Goal: Task Accomplishment & Management: Manage account settings

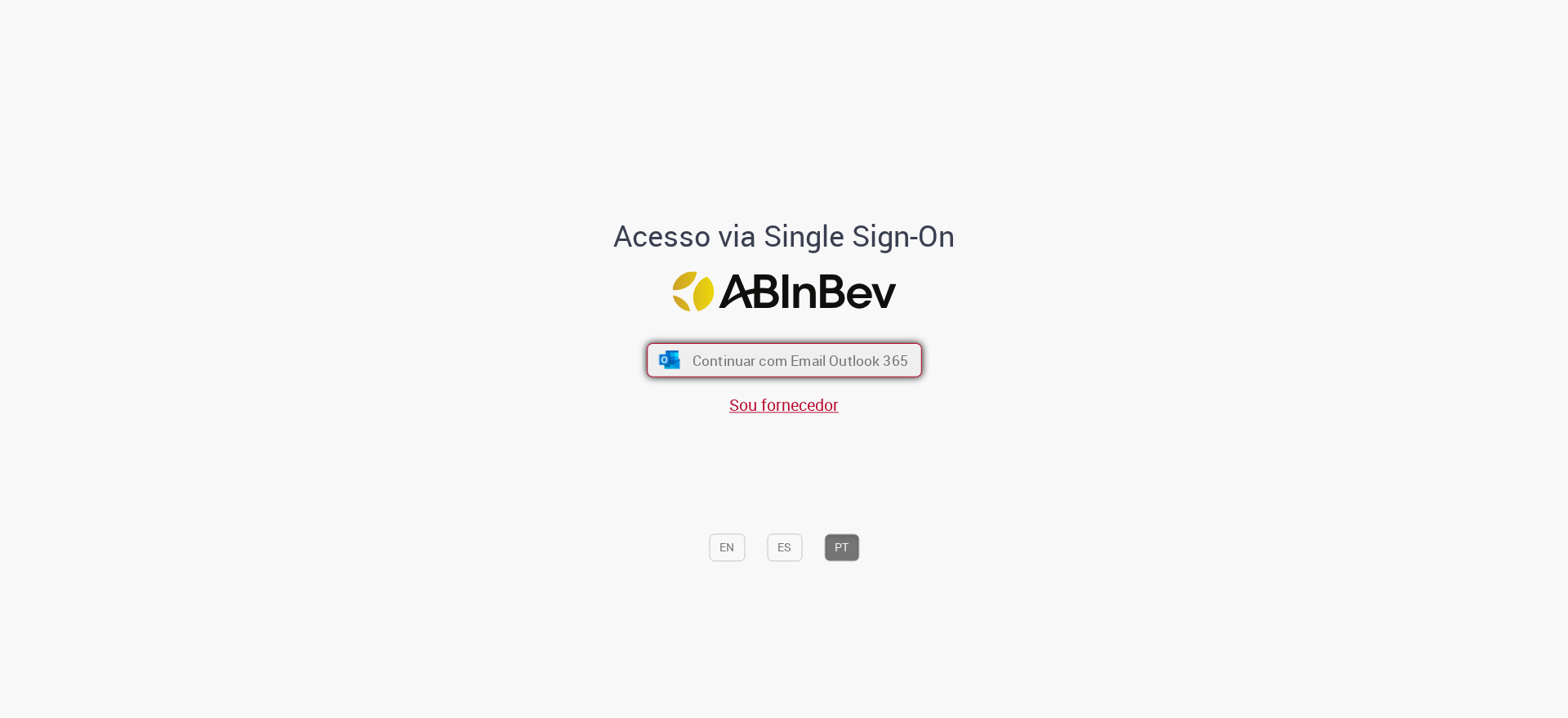
click at [724, 351] on span "Continuar com Email Outlook 365" at bounding box center [799, 359] width 215 height 19
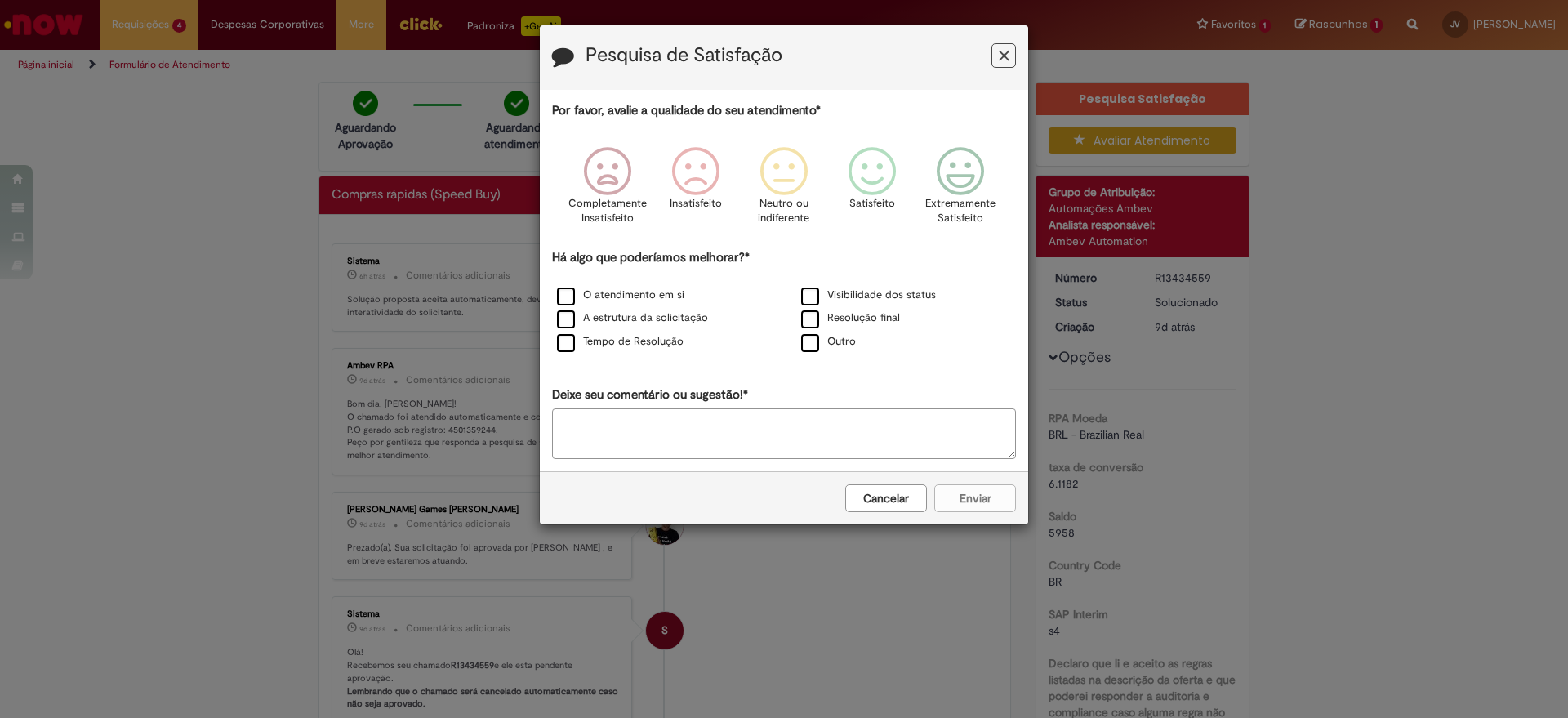
click at [1009, 54] on button "Feedback" at bounding box center [1004, 56] width 25 height 25
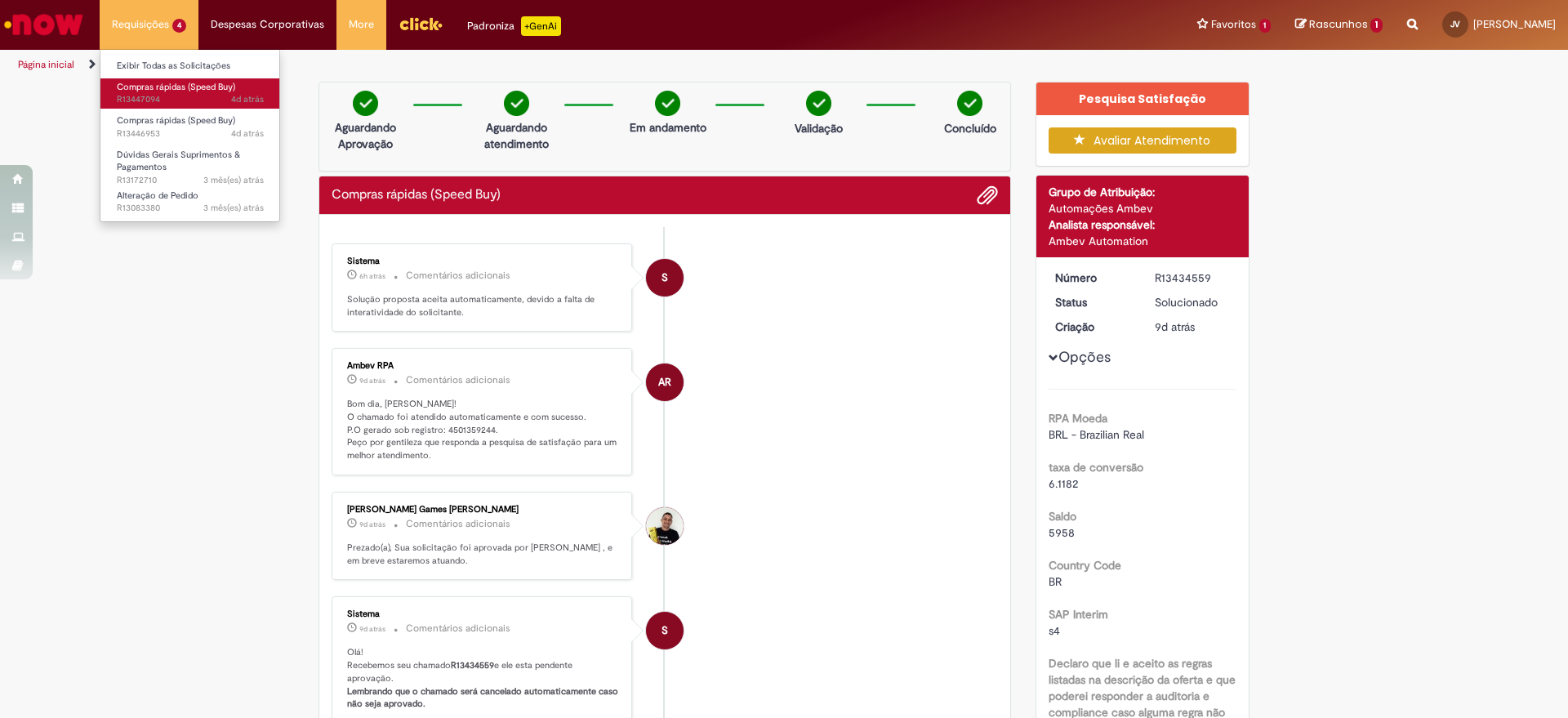
click at [160, 82] on span "Compras rápidas (Speed Buy)" at bounding box center [175, 87] width 118 height 12
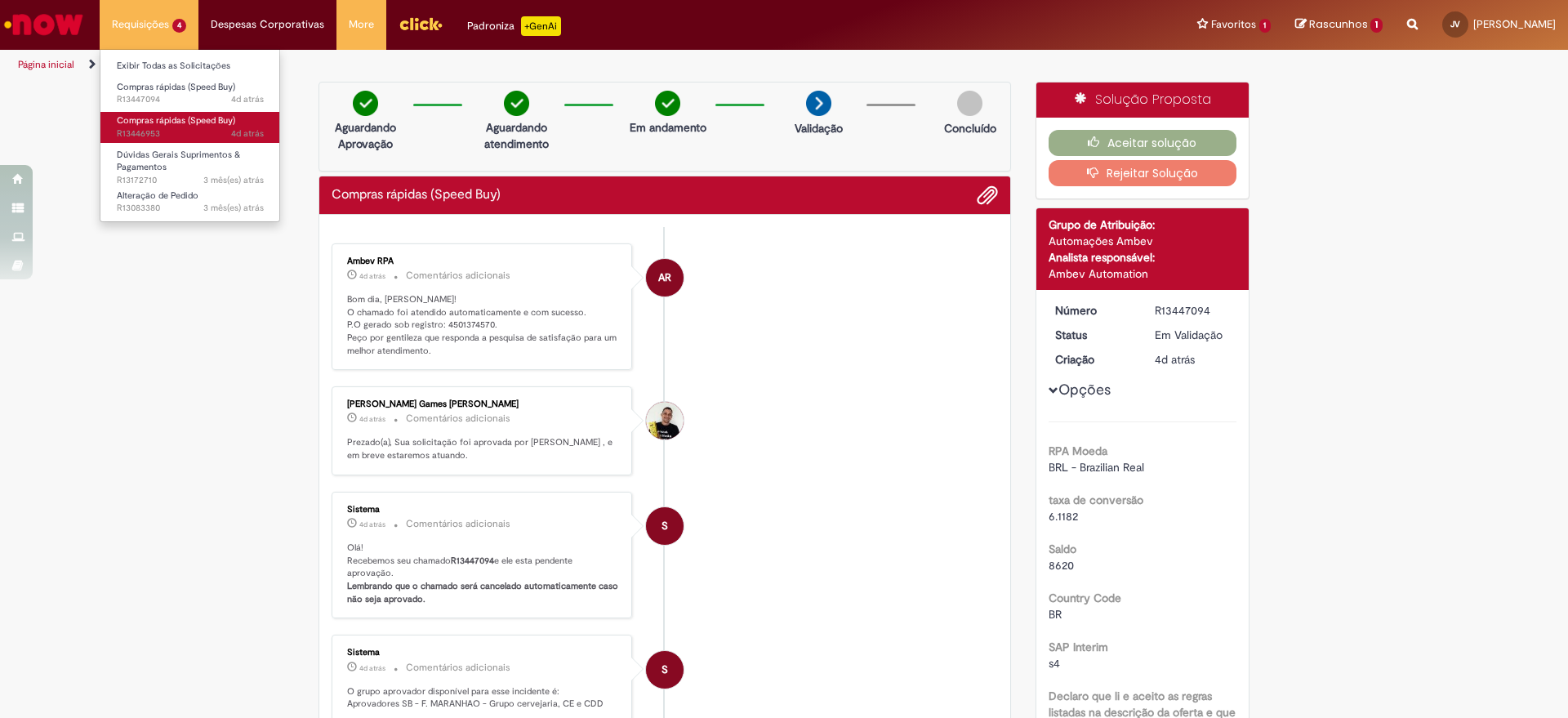
click at [210, 131] on span "4d atrás 4 dias atrás R13446953" at bounding box center [190, 133] width 147 height 13
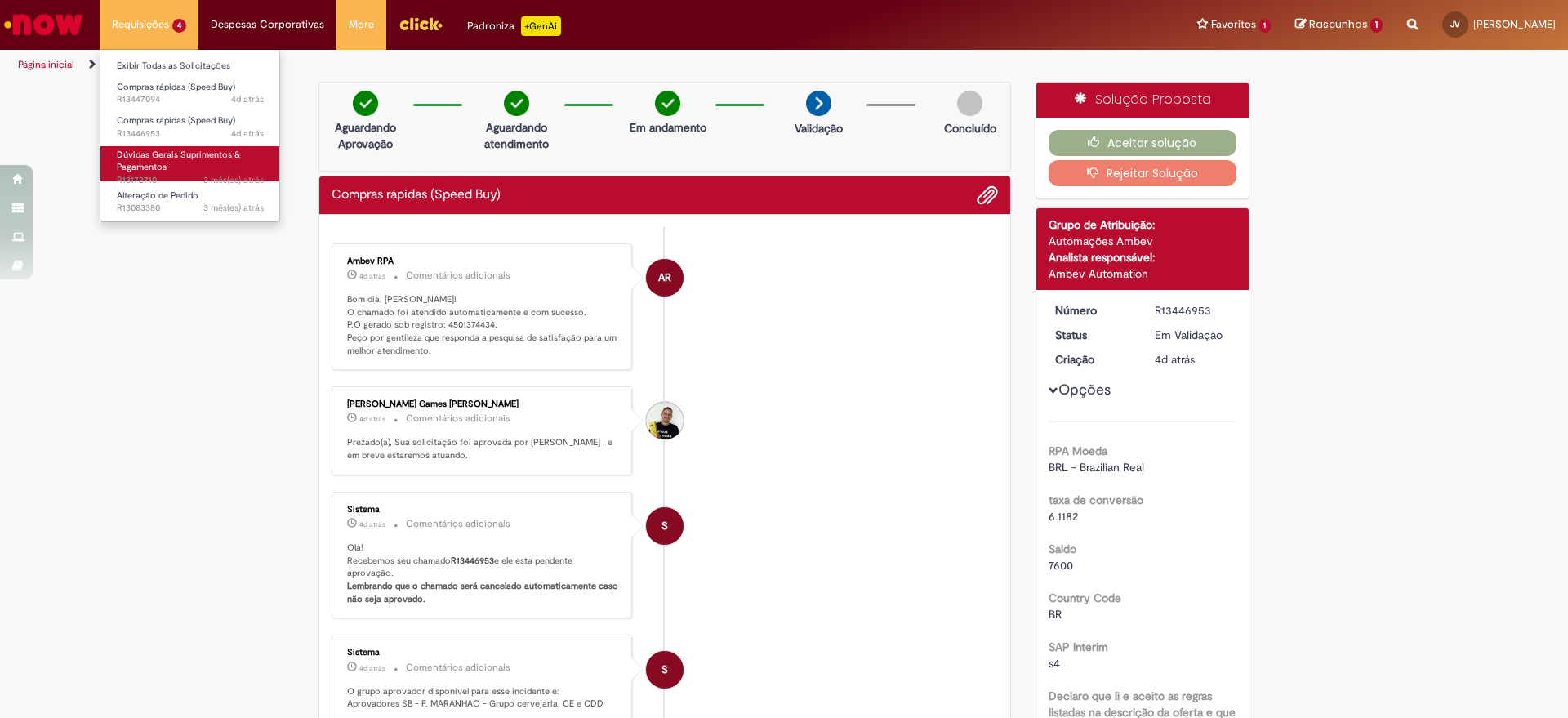
click at [176, 153] on span "Dúvidas Gerais Suprimentos & Pagamentos" at bounding box center [178, 161] width 124 height 25
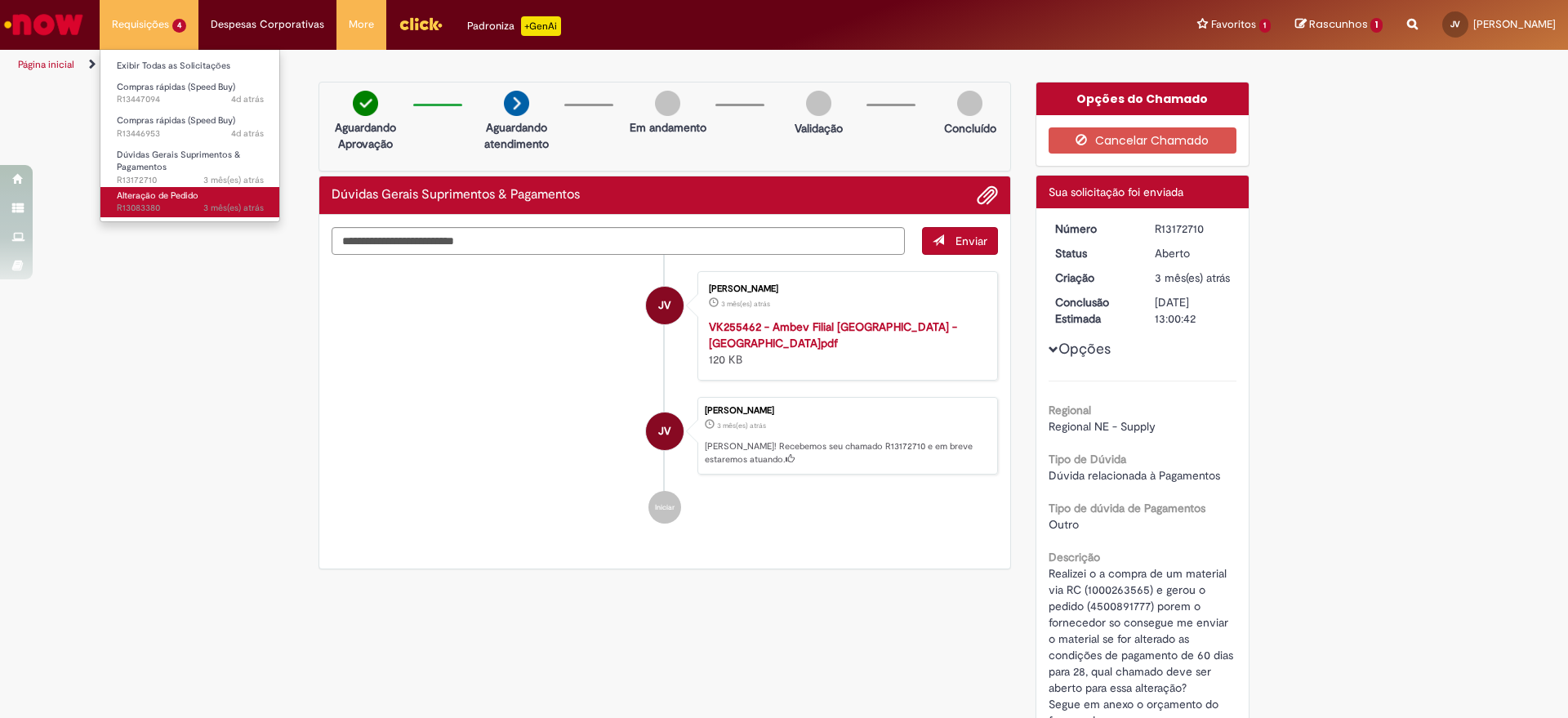
click at [173, 197] on span "Alteração de Pedido" at bounding box center [158, 196] width 82 height 12
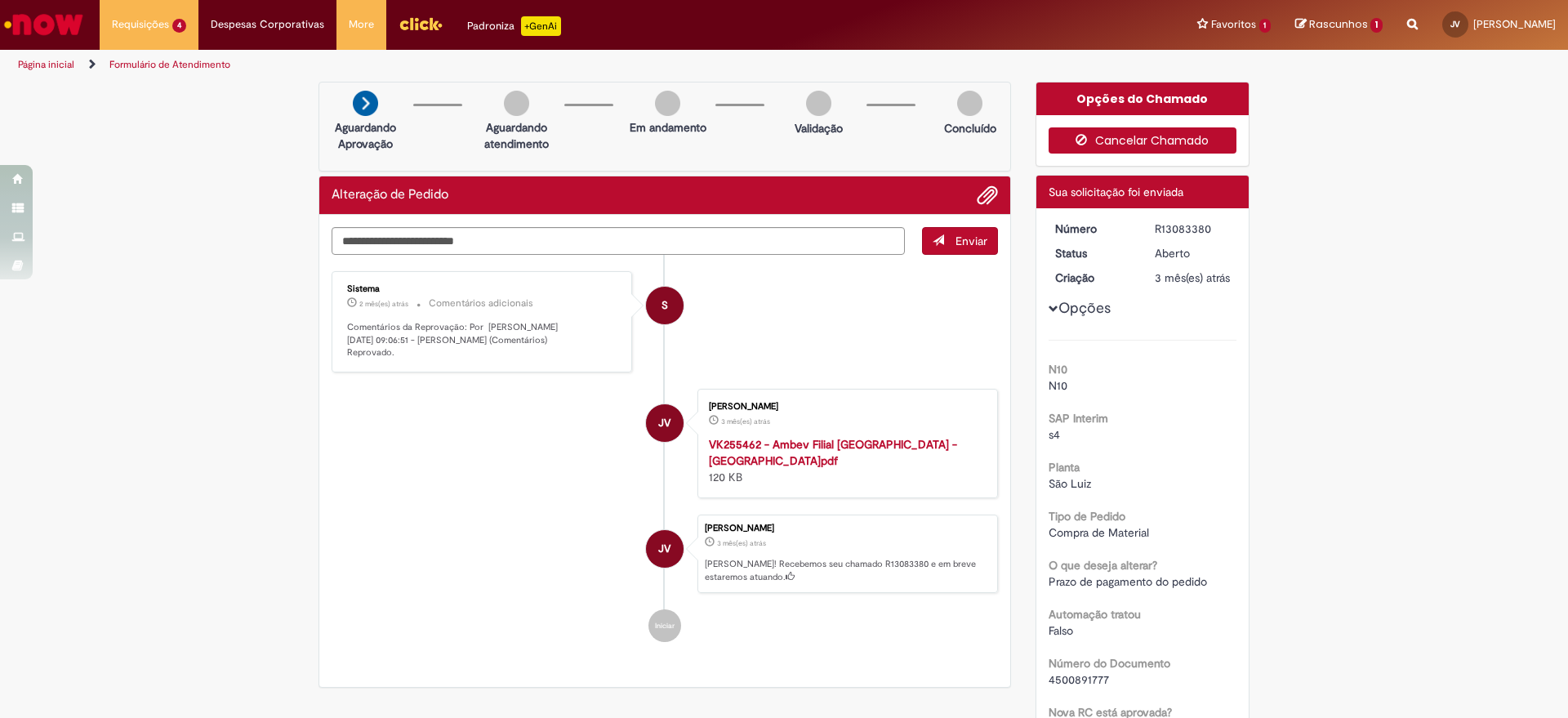
click at [1132, 142] on button "Cancelar Chamado" at bounding box center [1143, 140] width 189 height 26
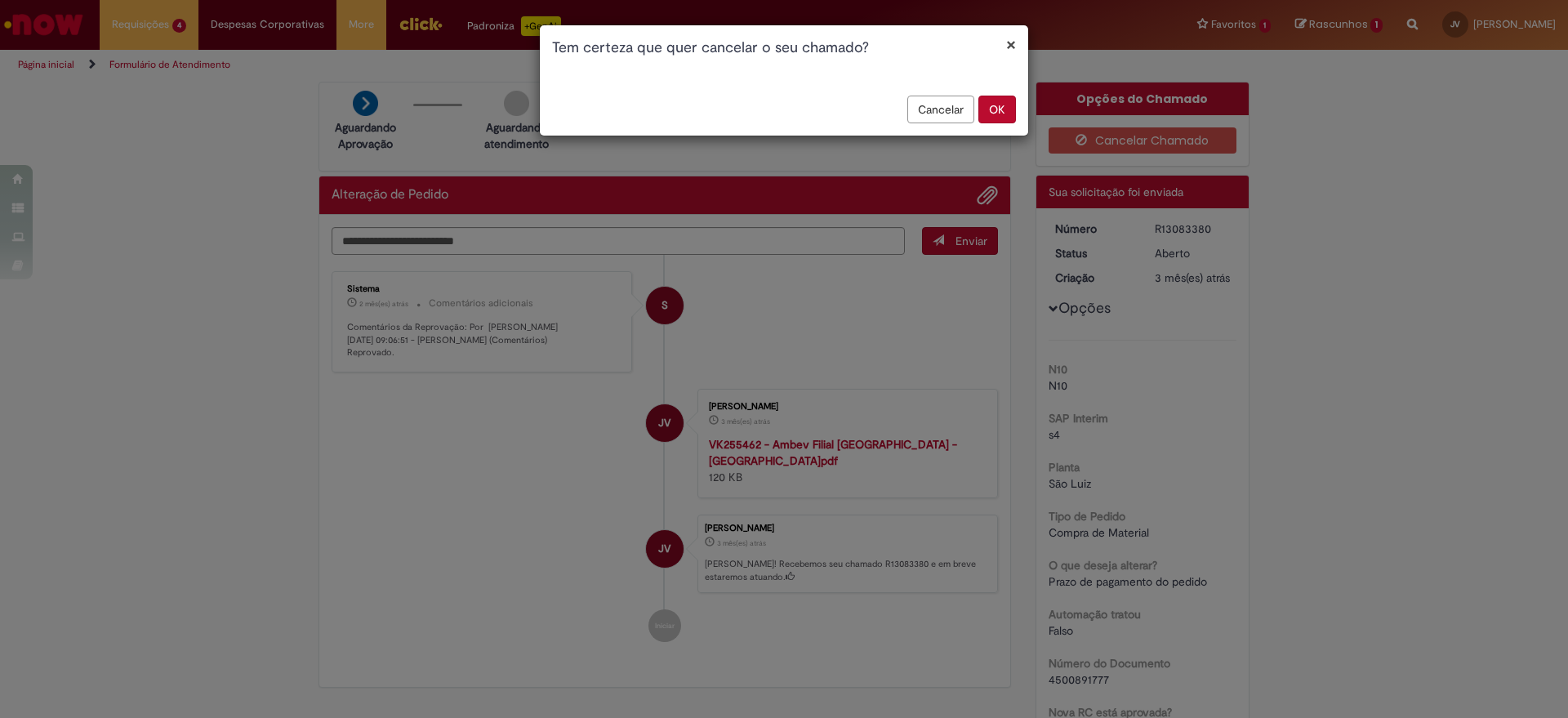
click at [1005, 114] on button "OK" at bounding box center [997, 109] width 37 height 28
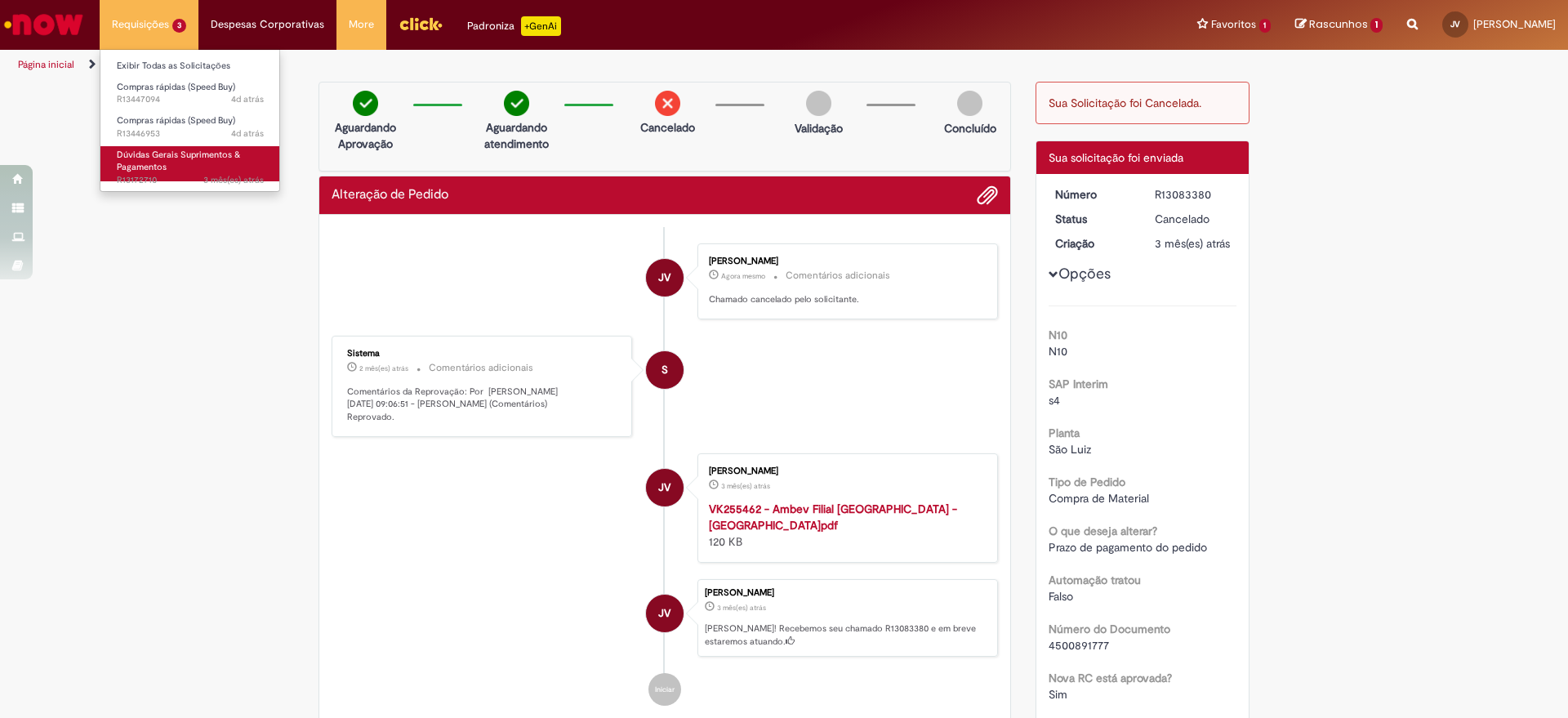
click at [173, 158] on span "Dúvidas Gerais Suprimentos & Pagamentos" at bounding box center [178, 161] width 124 height 25
